Goal: Transaction & Acquisition: Obtain resource

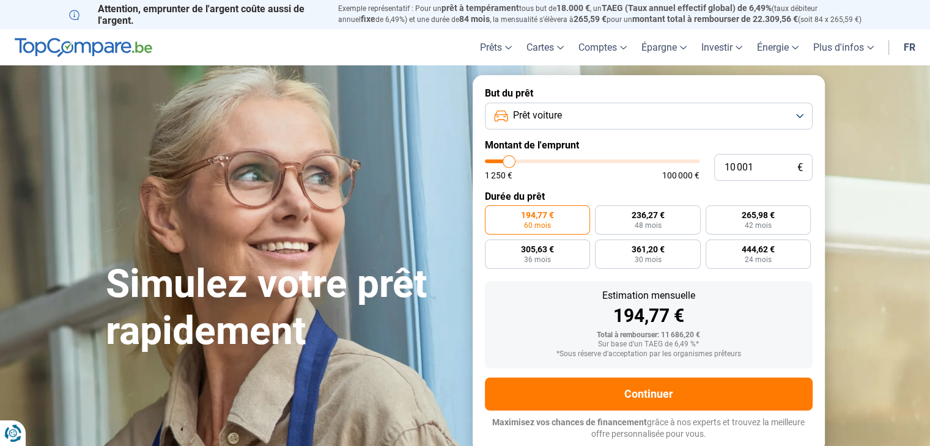
click at [795, 118] on button "Prêt voiture" at bounding box center [649, 116] width 328 height 27
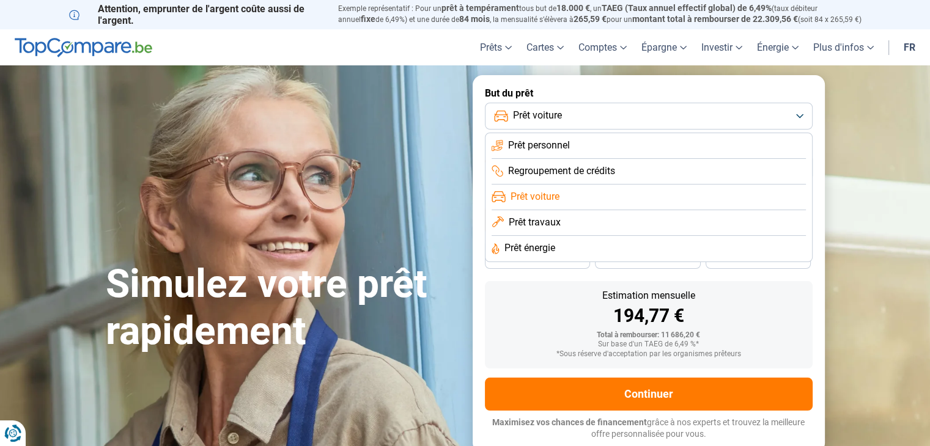
click at [750, 145] on li "Prêt personnel" at bounding box center [648, 146] width 314 height 26
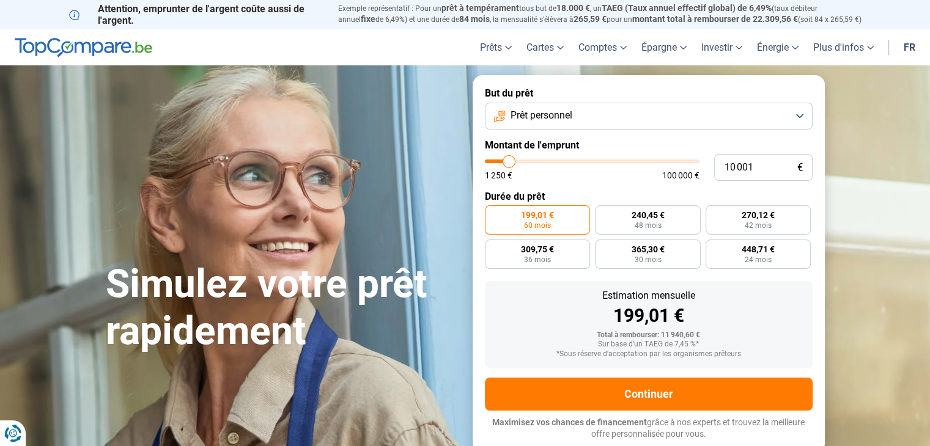
click at [805, 108] on button "Prêt personnel" at bounding box center [649, 116] width 328 height 27
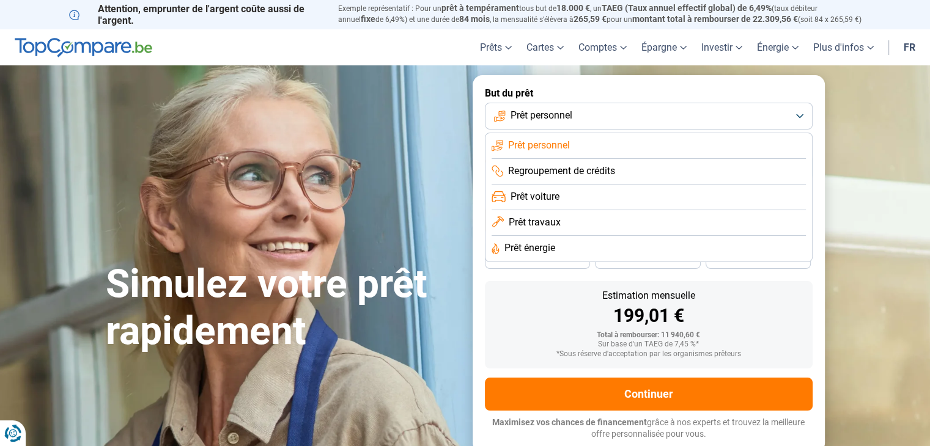
click at [749, 173] on li "Regroupement de crédits" at bounding box center [648, 172] width 314 height 26
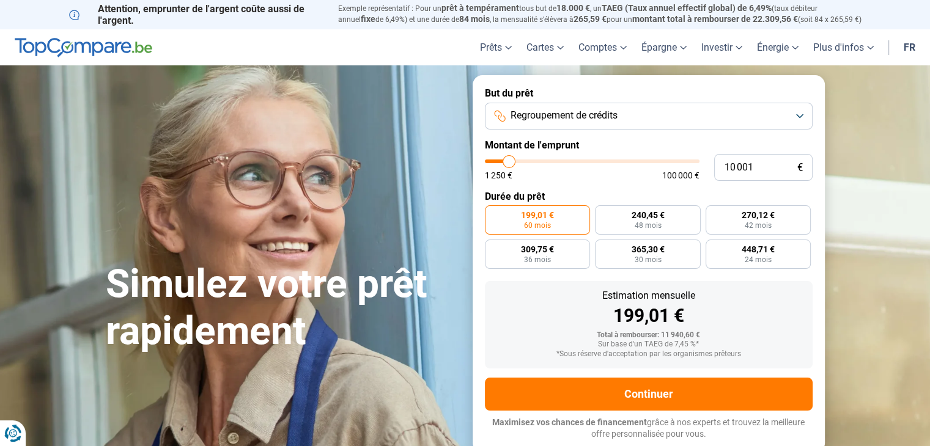
click at [798, 113] on button "Regroupement de crédits" at bounding box center [649, 116] width 328 height 27
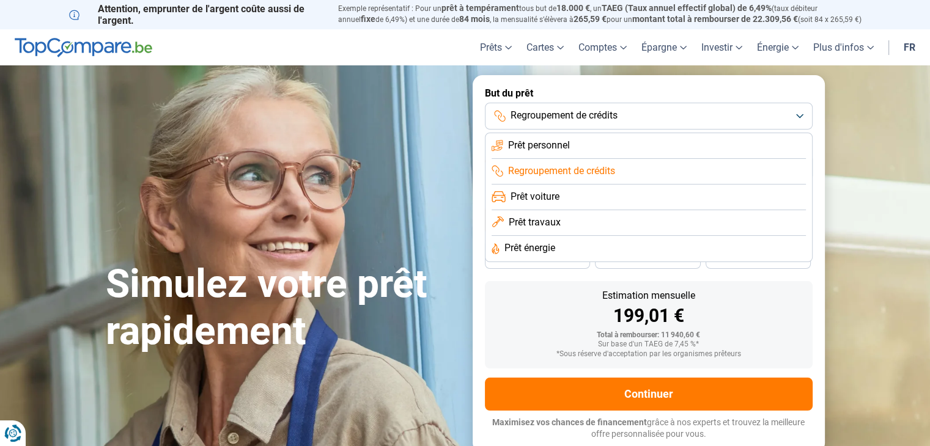
click at [733, 200] on li "Prêt voiture" at bounding box center [648, 198] width 314 height 26
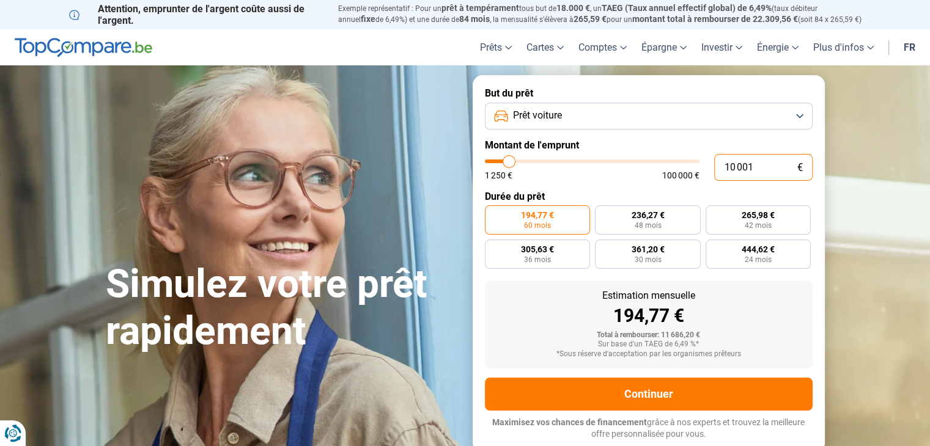
click at [763, 169] on input "10 001" at bounding box center [763, 167] width 98 height 27
type input "1 000"
type input "1250"
type input "100"
type input "1250"
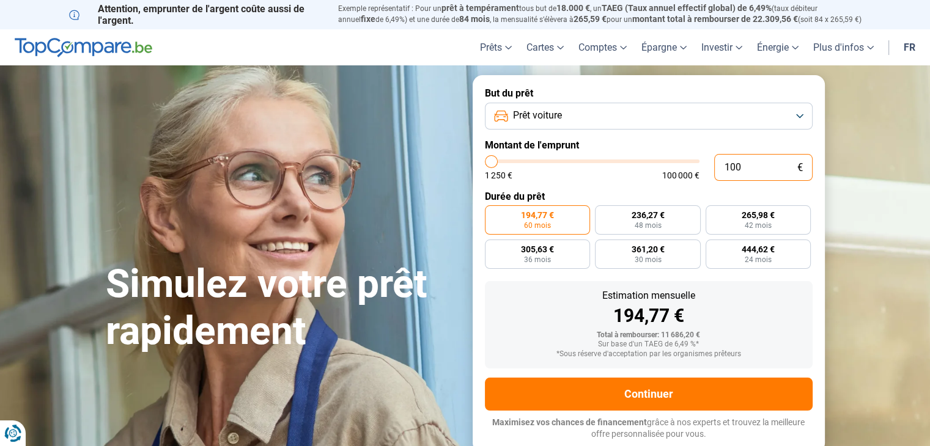
type input "10"
type input "1250"
type input "1"
type input "1250"
type input "0"
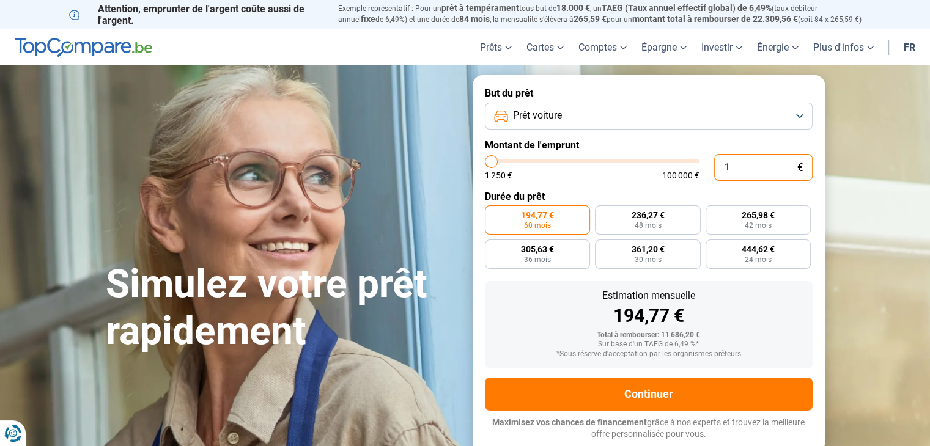
type input "1250"
type input "2"
type input "1250"
type input "25"
type input "1250"
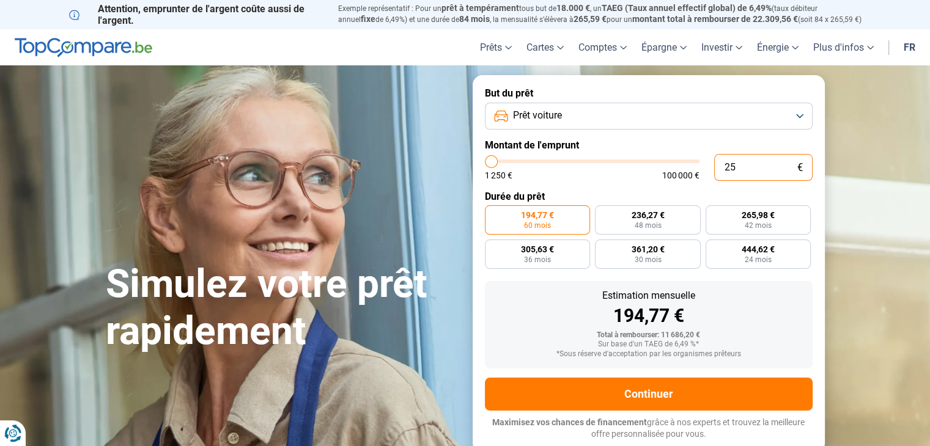
type input "250"
type input "1250"
type input "2 500"
type input "2500"
type input "25 000"
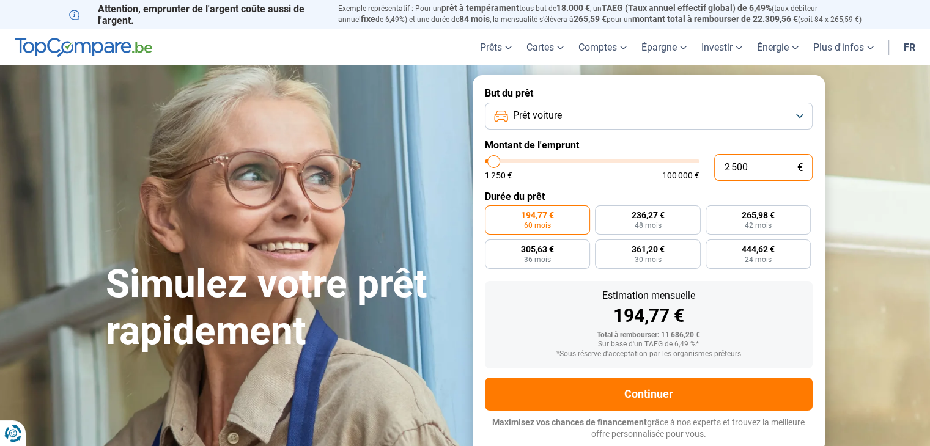
type input "25000"
type input "25 000"
radio input "false"
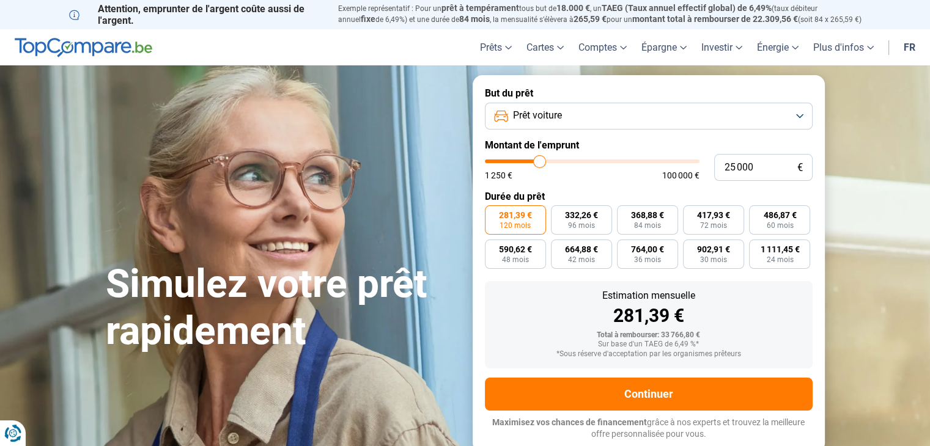
click at [777, 322] on div "281,39 €" at bounding box center [648, 316] width 308 height 18
click at [732, 164] on input "25 000" at bounding box center [763, 167] width 98 height 27
type input "2 000"
type input "2000"
type input "20 000"
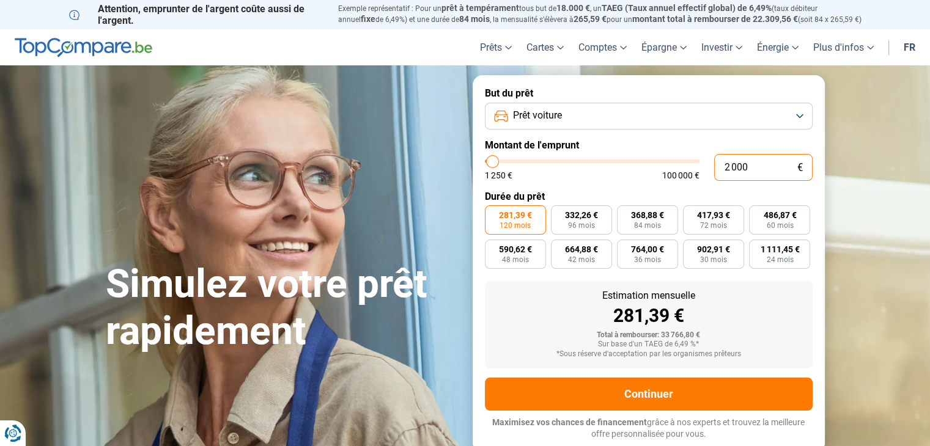
type input "20000"
radio input "true"
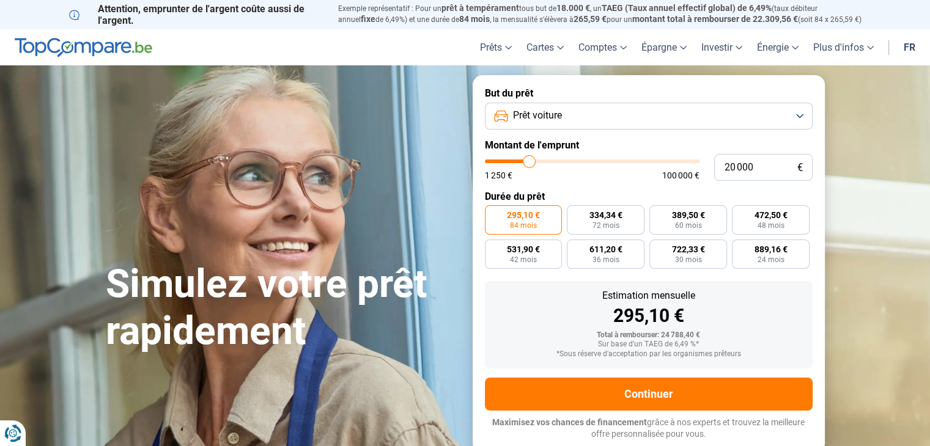
click at [735, 86] on form "But du prêt Prêt voiture Montant de l'emprunt 20 000 € 1 250 € 100 000 € Durée …" at bounding box center [648, 263] width 352 height 377
click at [792, 277] on form "But du prêt Prêt voiture Montant de l'emprunt 20 000 € 1 250 € 100 000 € Durée …" at bounding box center [648, 263] width 352 height 377
click at [800, 120] on button "Prêt voiture" at bounding box center [649, 116] width 328 height 27
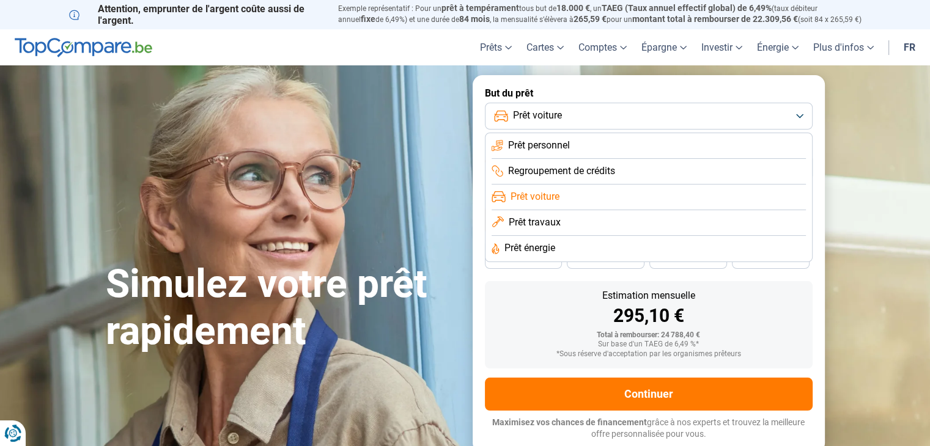
click at [800, 120] on button "Prêt voiture" at bounding box center [649, 116] width 328 height 27
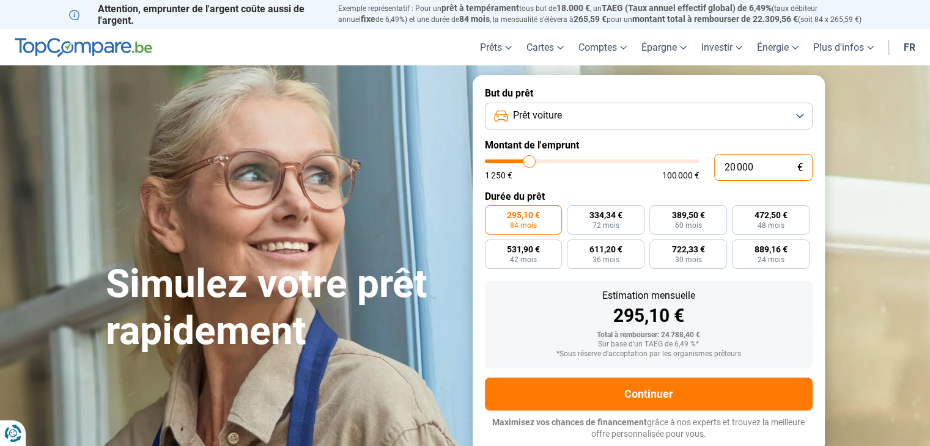
click at [755, 166] on input "20 000" at bounding box center [763, 167] width 98 height 27
type input "2 000"
type input "2000"
type input "200"
type input "1250"
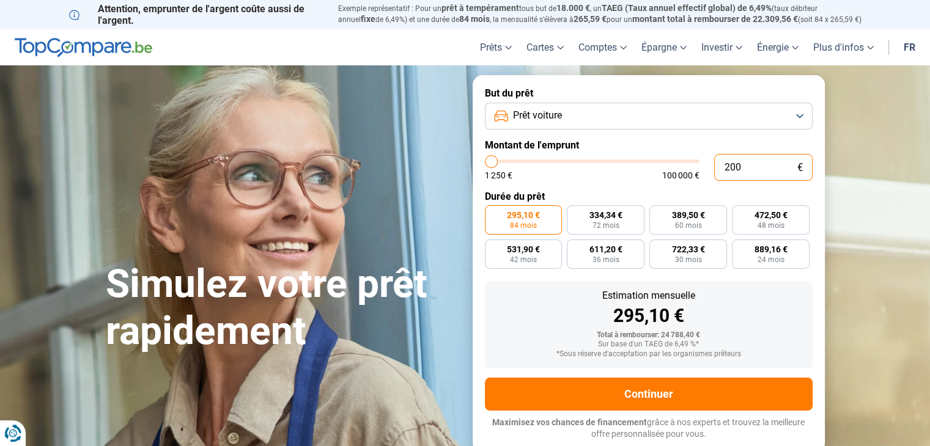
type input "20"
type input "1250"
type input "2"
type input "1250"
type input "22"
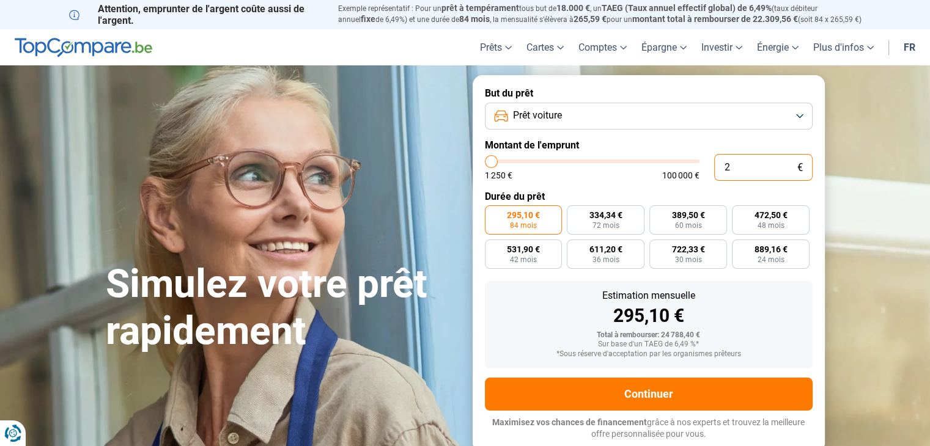
type input "1250"
type input "225"
type input "1250"
type input "2 250"
type input "2250"
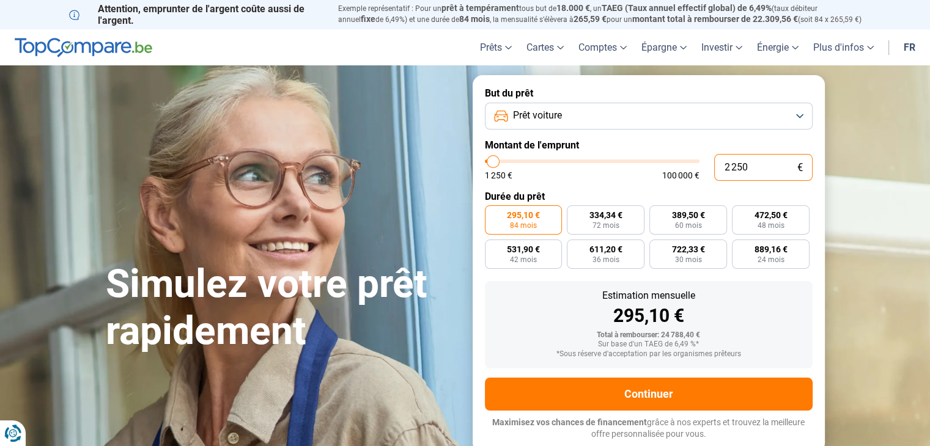
type input "22 500"
type input "22500"
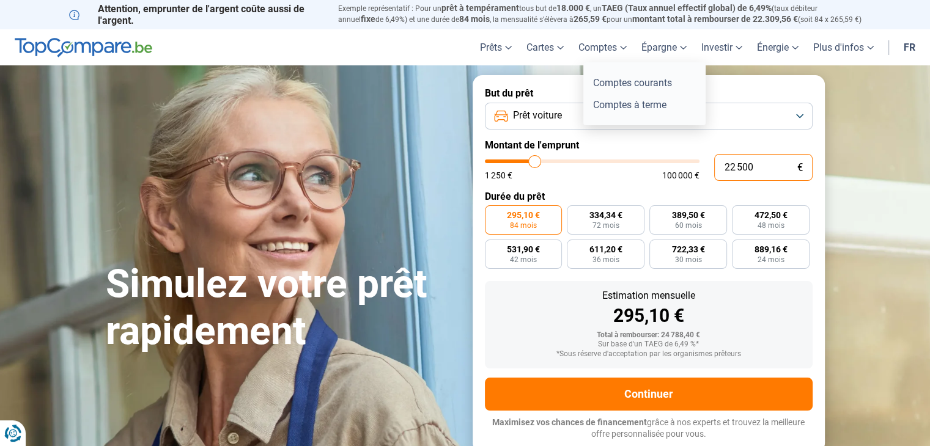
radio input "false"
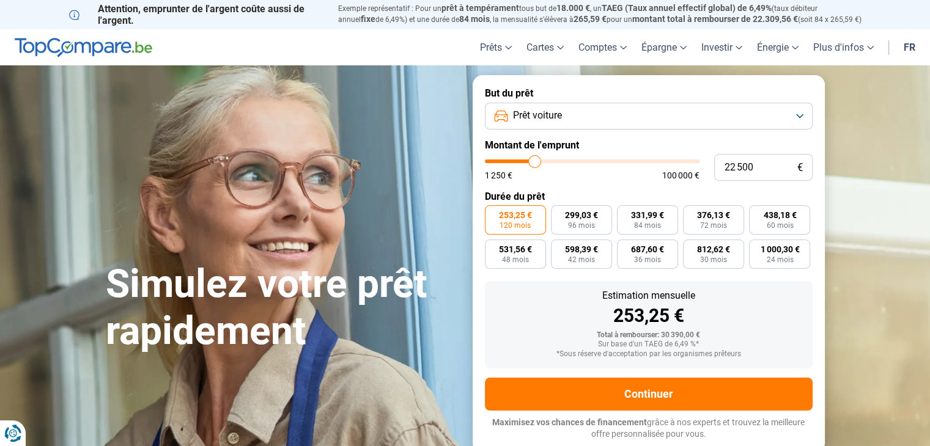
click at [740, 89] on label "But du prêt" at bounding box center [649, 93] width 328 height 12
click at [756, 169] on input "22 500" at bounding box center [763, 167] width 98 height 27
type input "2 250"
type input "2250"
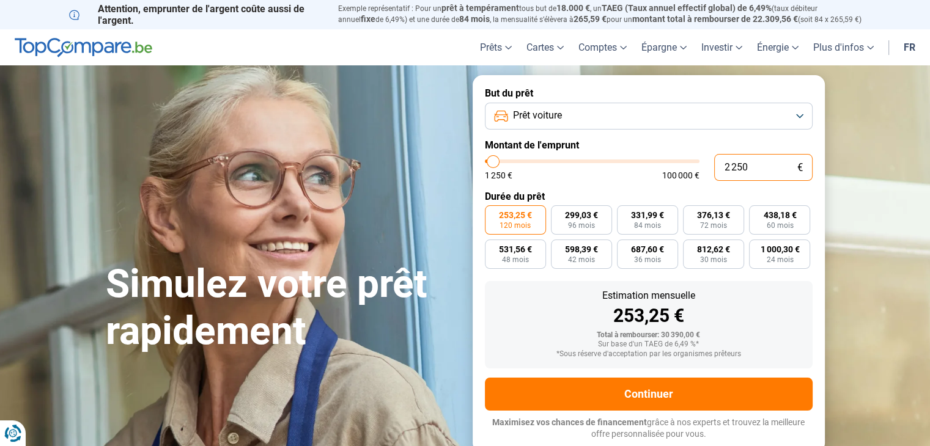
type input "225"
type input "1250"
type input "22"
type input "1250"
type input "2"
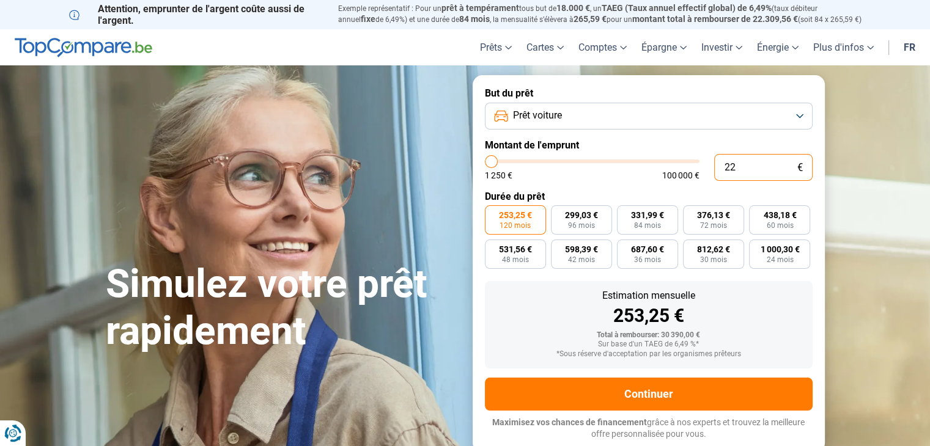
type input "1250"
type input "21"
type input "1250"
type input "210"
type input "1250"
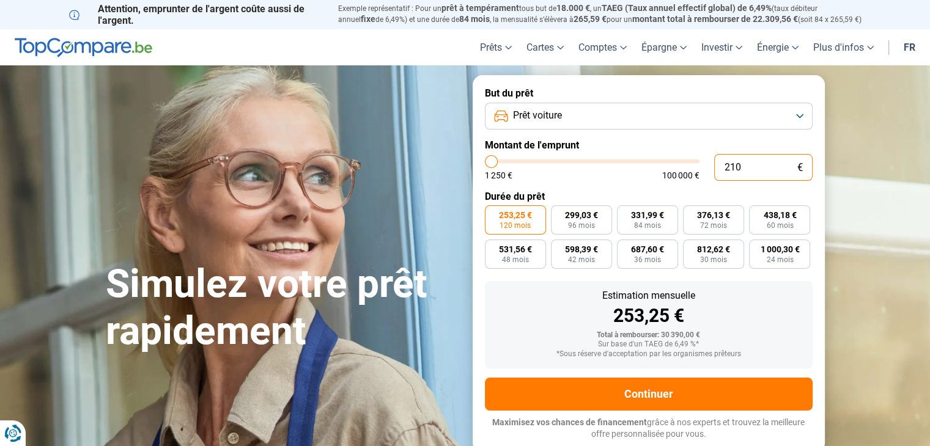
type input "2 100"
type input "2000"
type input "21 000"
type input "21000"
type input "21 000"
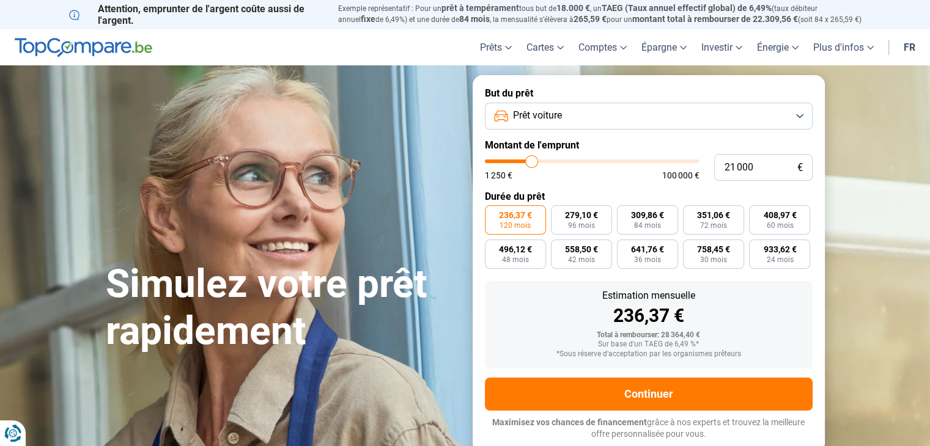
click at [741, 89] on label "But du prêt" at bounding box center [649, 93] width 328 height 12
